Goal: Transaction & Acquisition: Purchase product/service

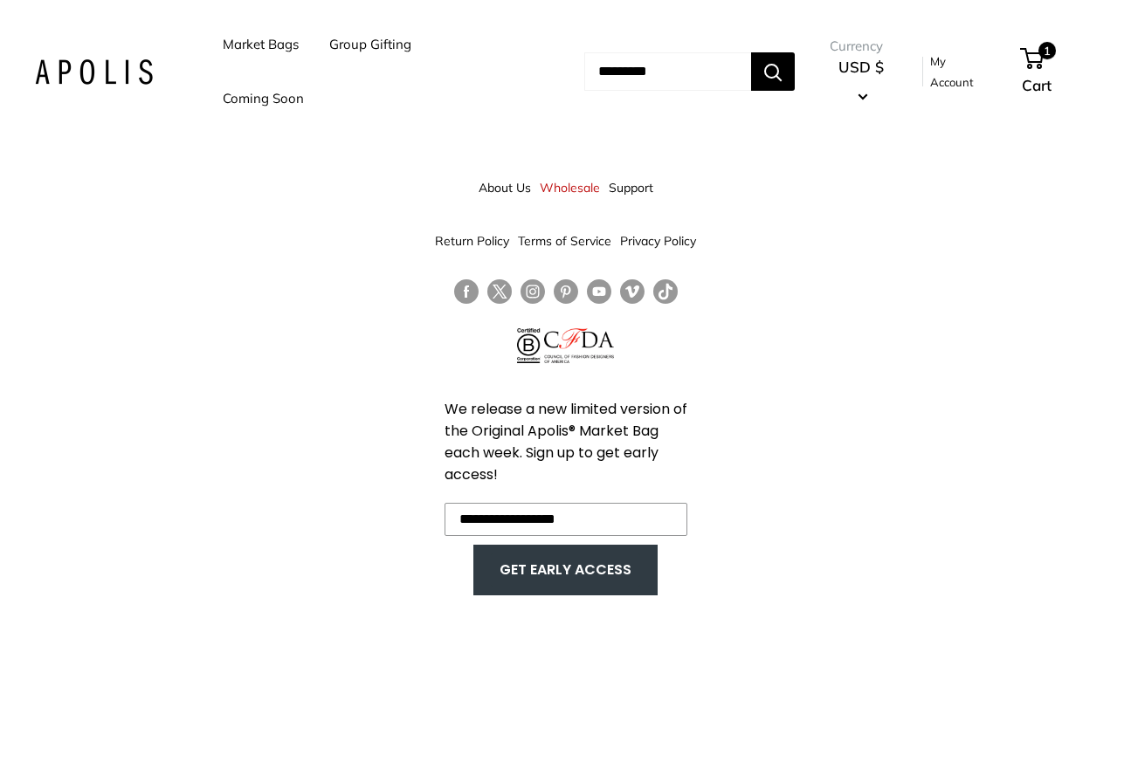
click at [257, 50] on link "Market Bags" at bounding box center [261, 44] width 76 height 24
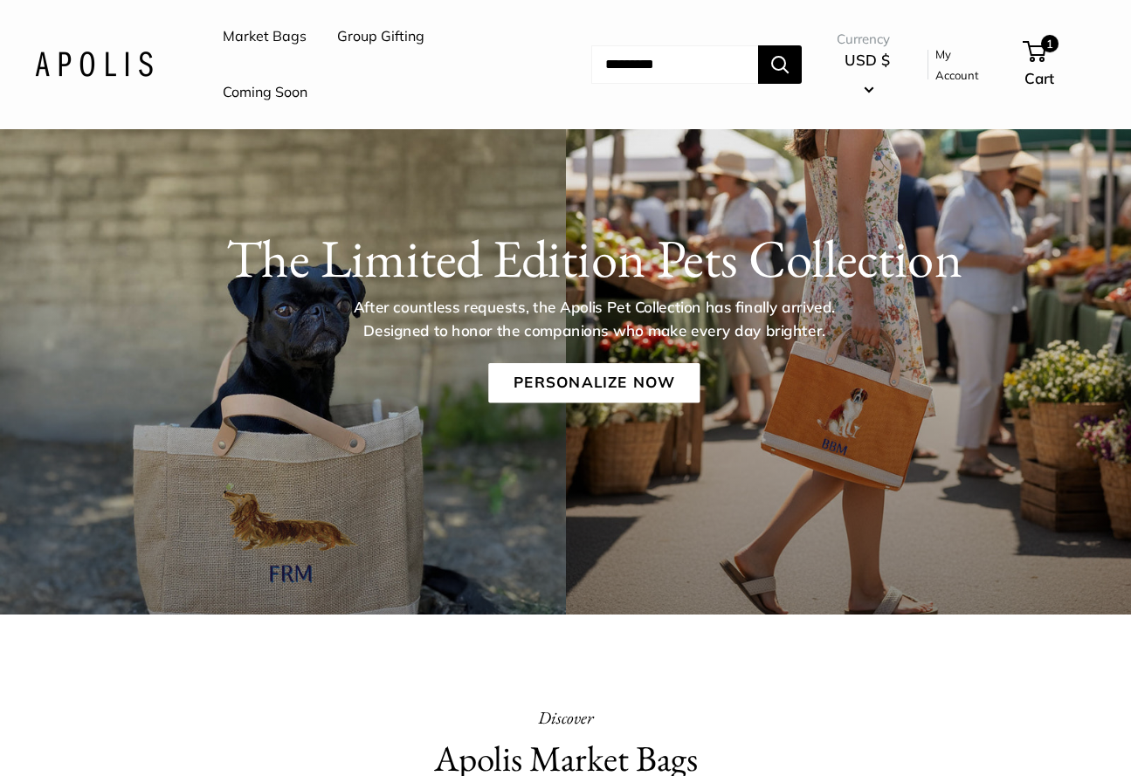
scroll to position [121, 0]
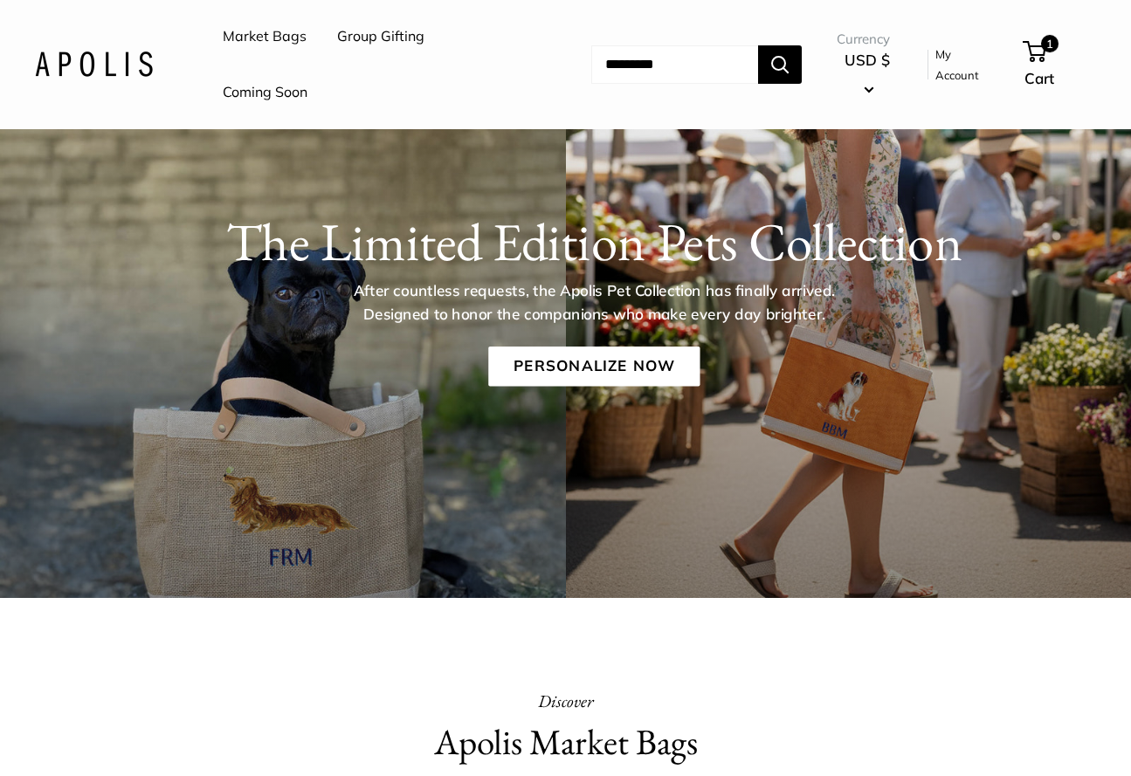
click at [865, 400] on div "The Limited Edition Pets Collection After countless requests, the Apolis Pet Co…" at bounding box center [565, 288] width 1131 height 242
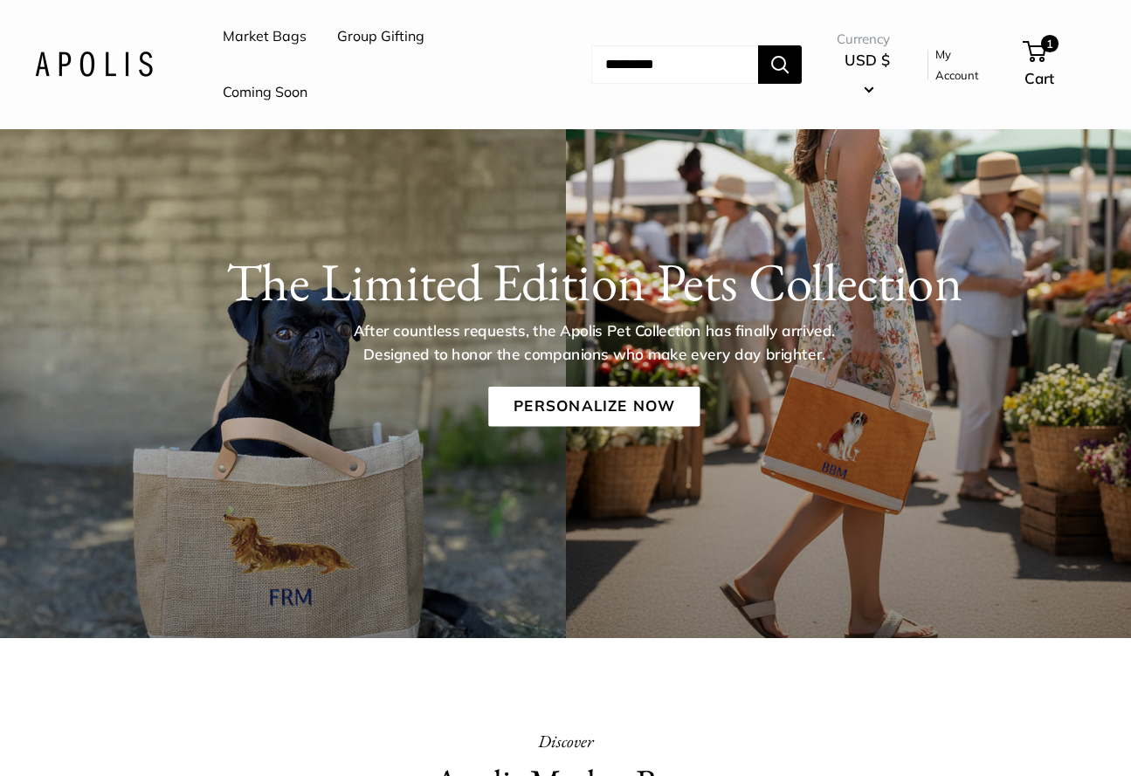
scroll to position [0, 0]
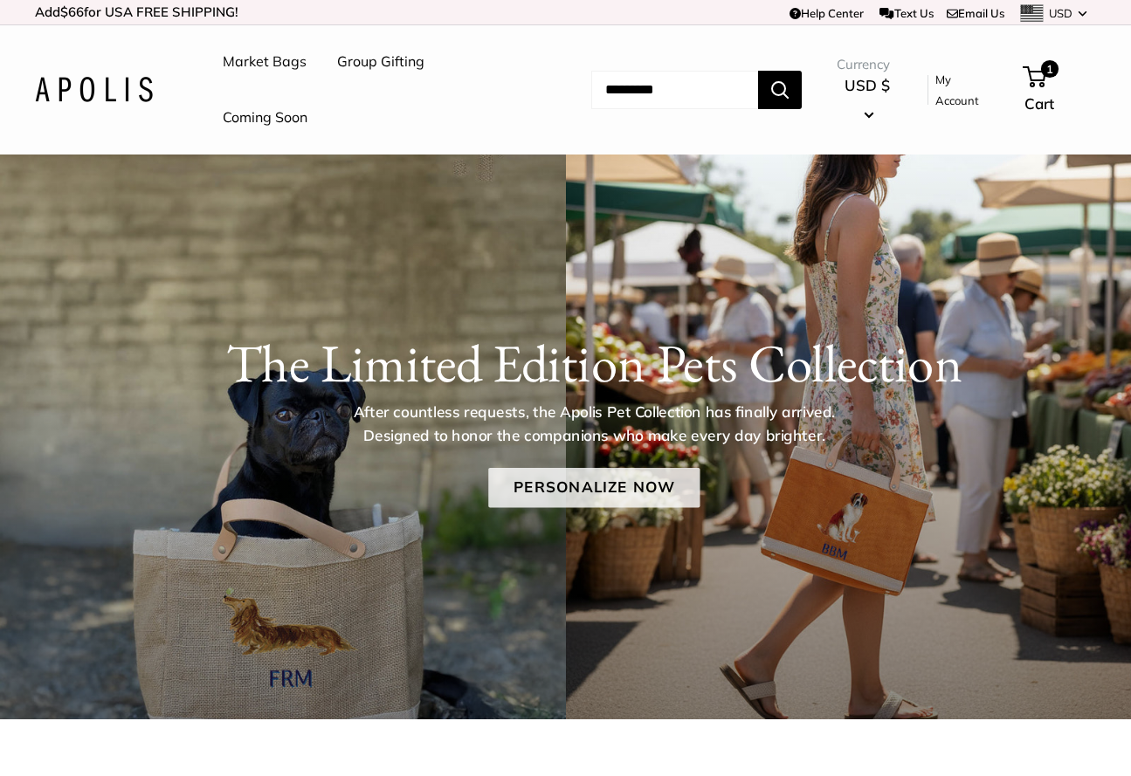
click at [631, 486] on link "Personalize Now" at bounding box center [593, 488] width 211 height 40
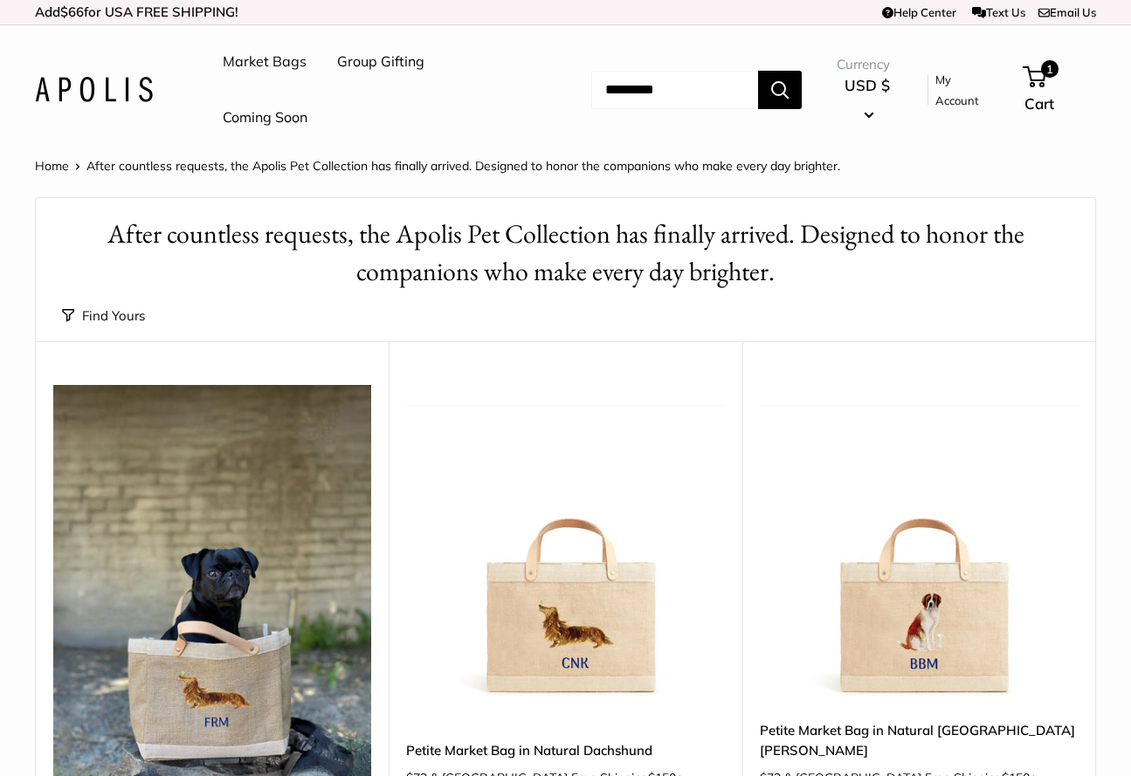
scroll to position [144, 0]
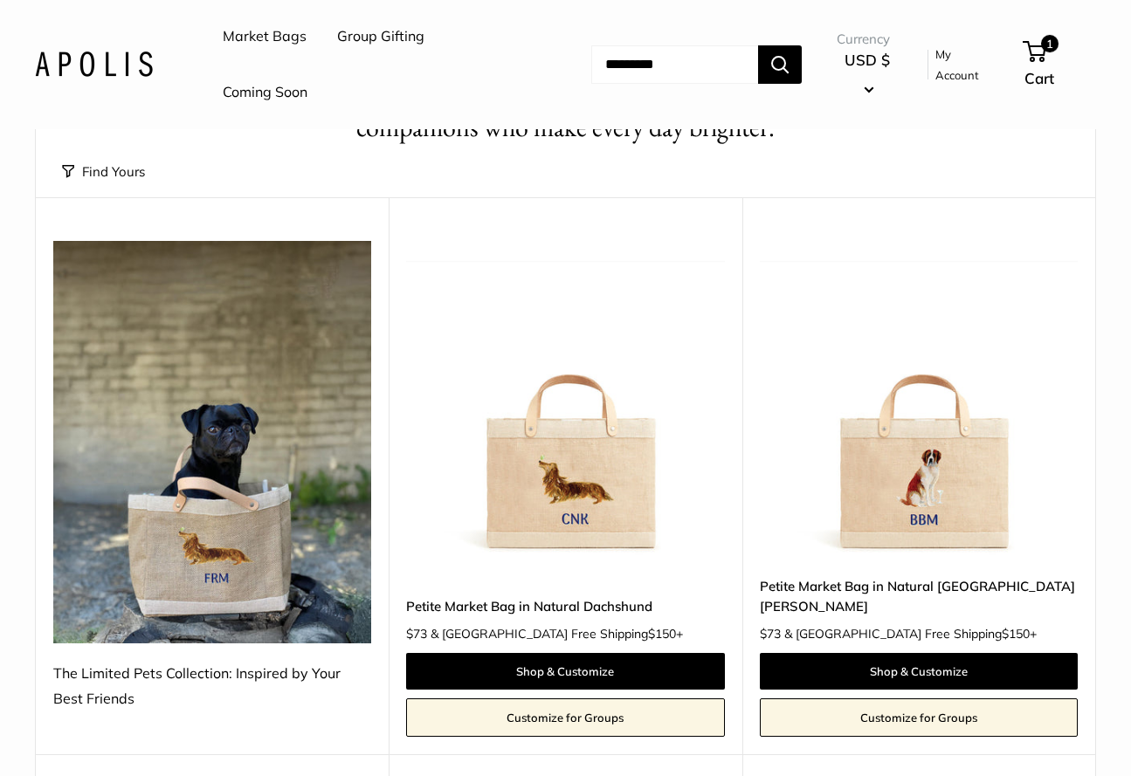
click at [0, 0] on img at bounding box center [0, 0] width 0 height 0
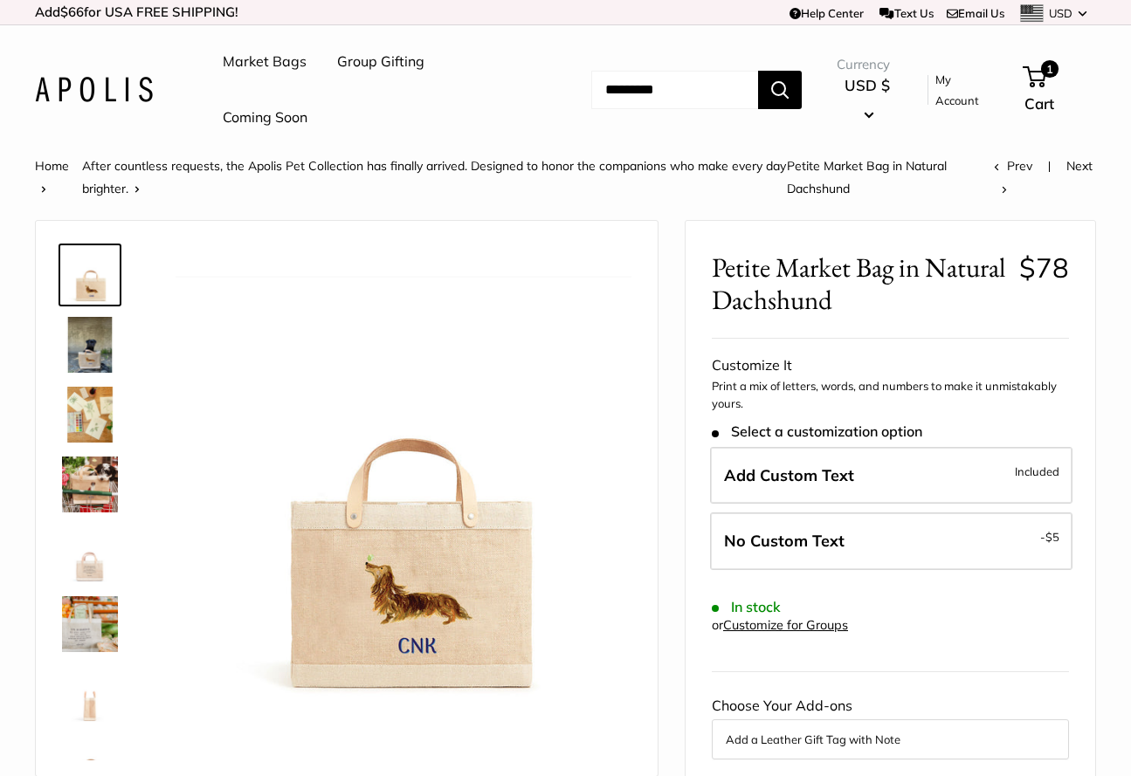
click at [89, 348] on img at bounding box center [90, 345] width 56 height 56
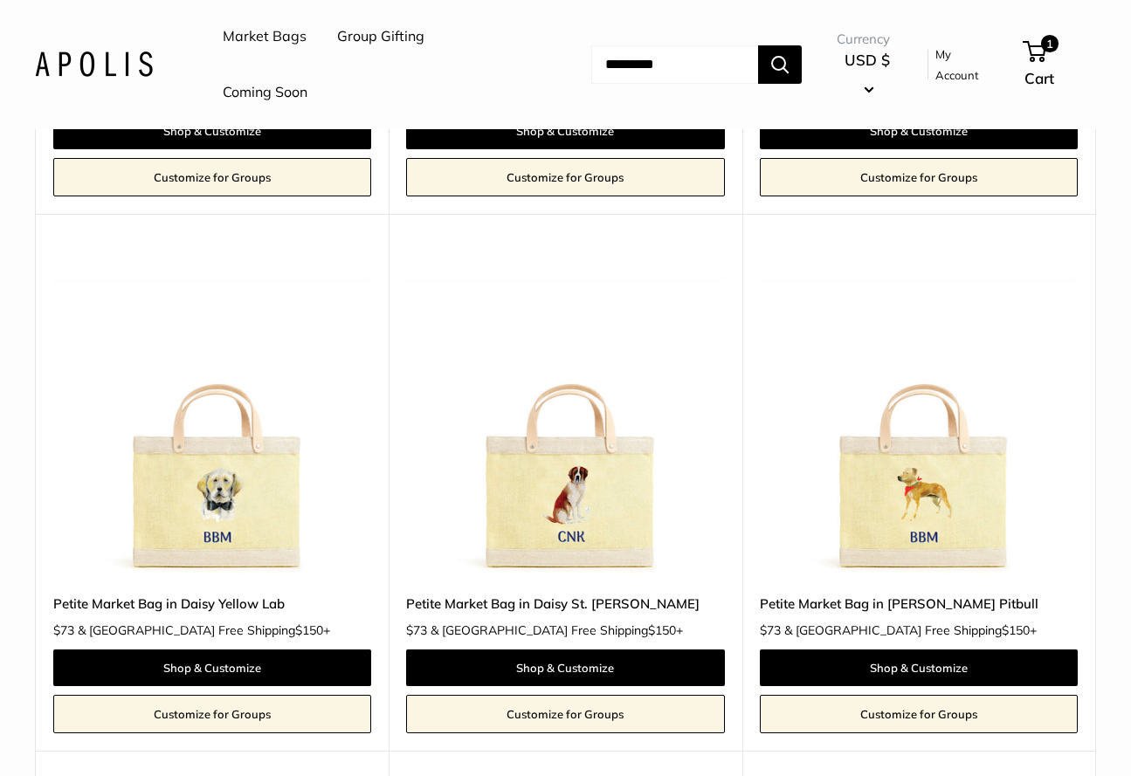
scroll to position [1223, 0]
